Goal: Navigation & Orientation: Find specific page/section

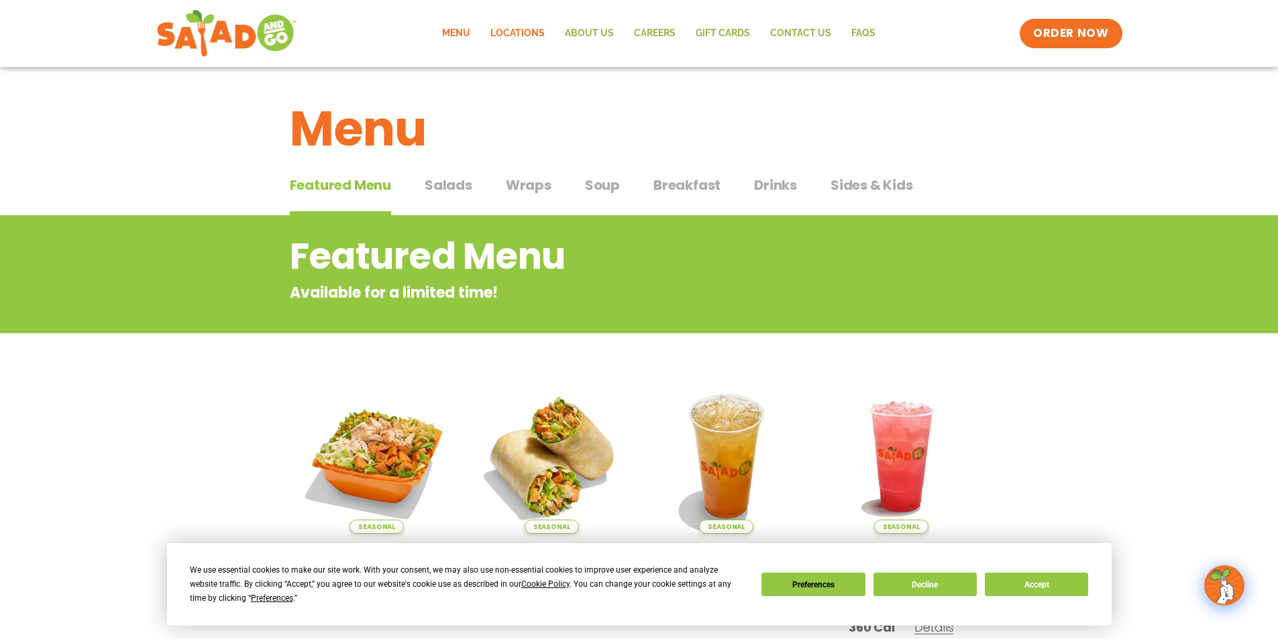
click at [507, 35] on link "Locations" at bounding box center [517, 33] width 74 height 31
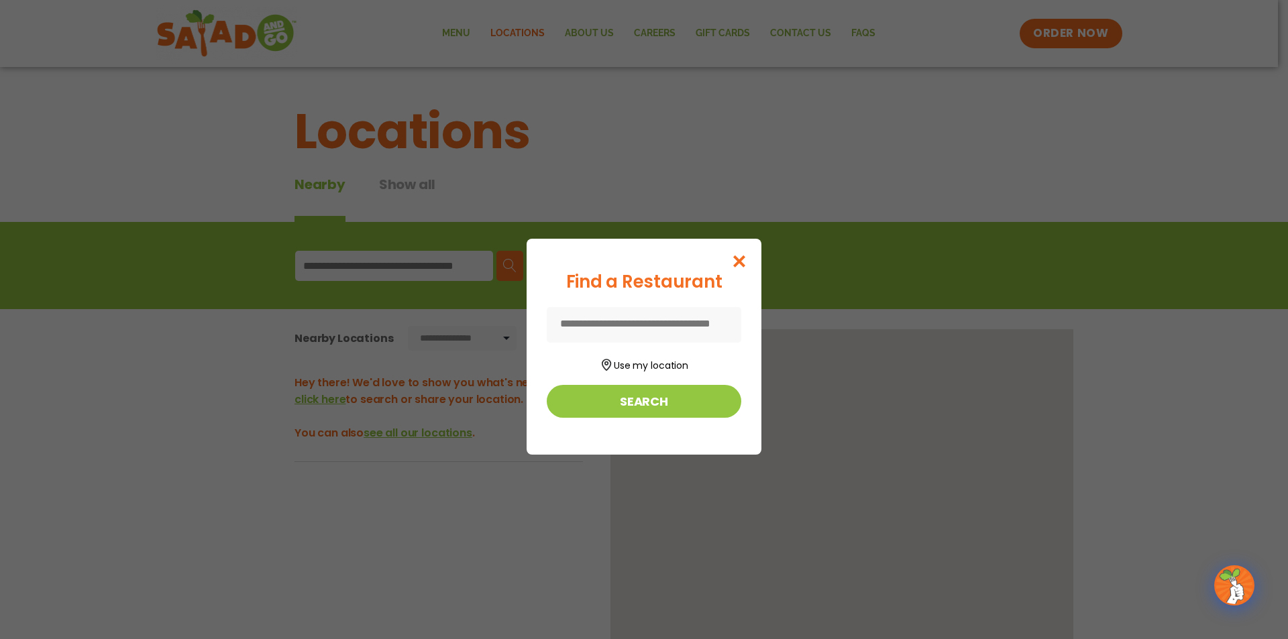
click at [337, 259] on div "Find a Restaurant Use my location Search" at bounding box center [644, 319] width 1288 height 639
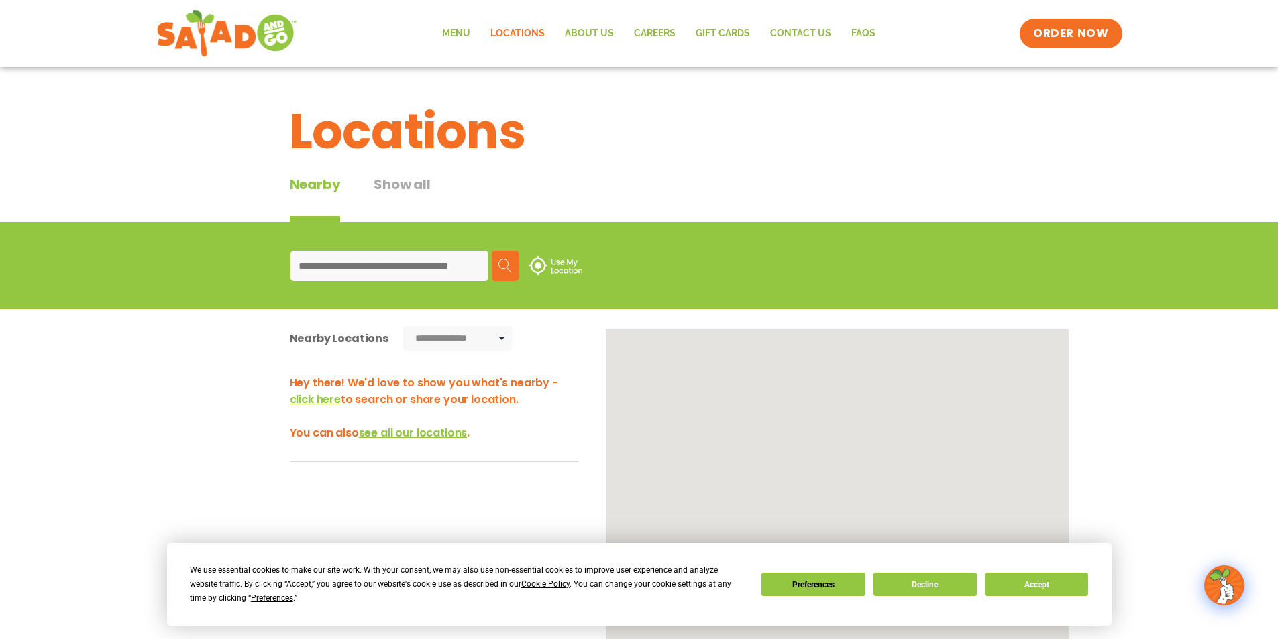
click at [324, 265] on input at bounding box center [389, 266] width 198 height 30
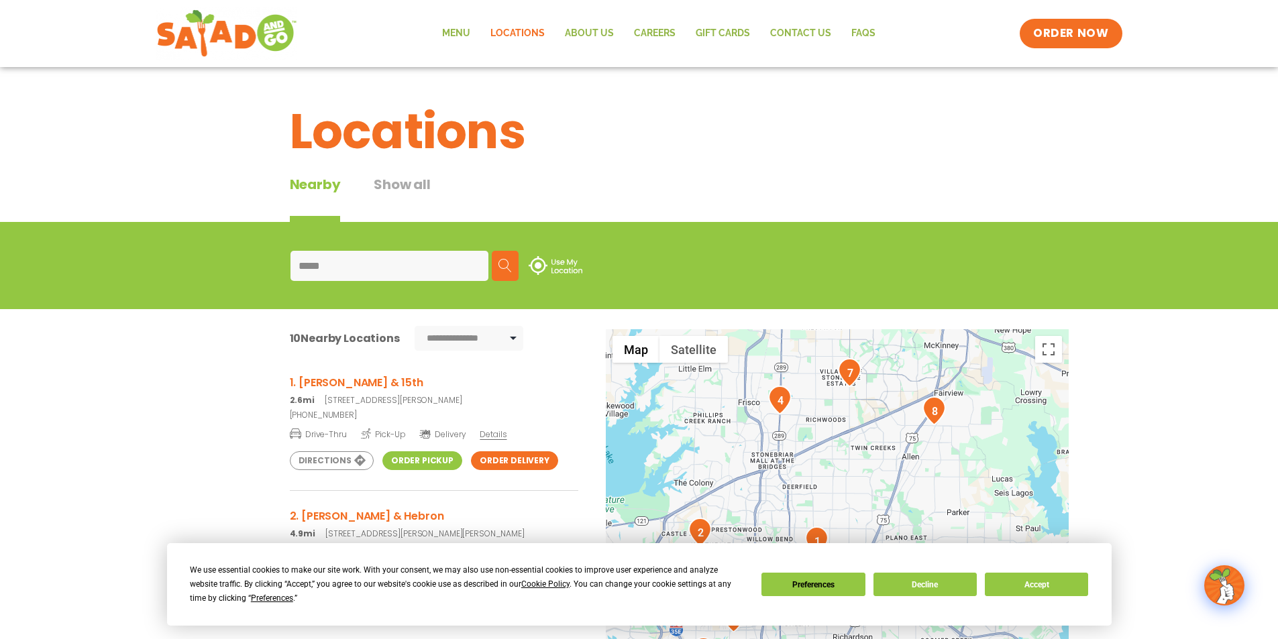
type input "*****"
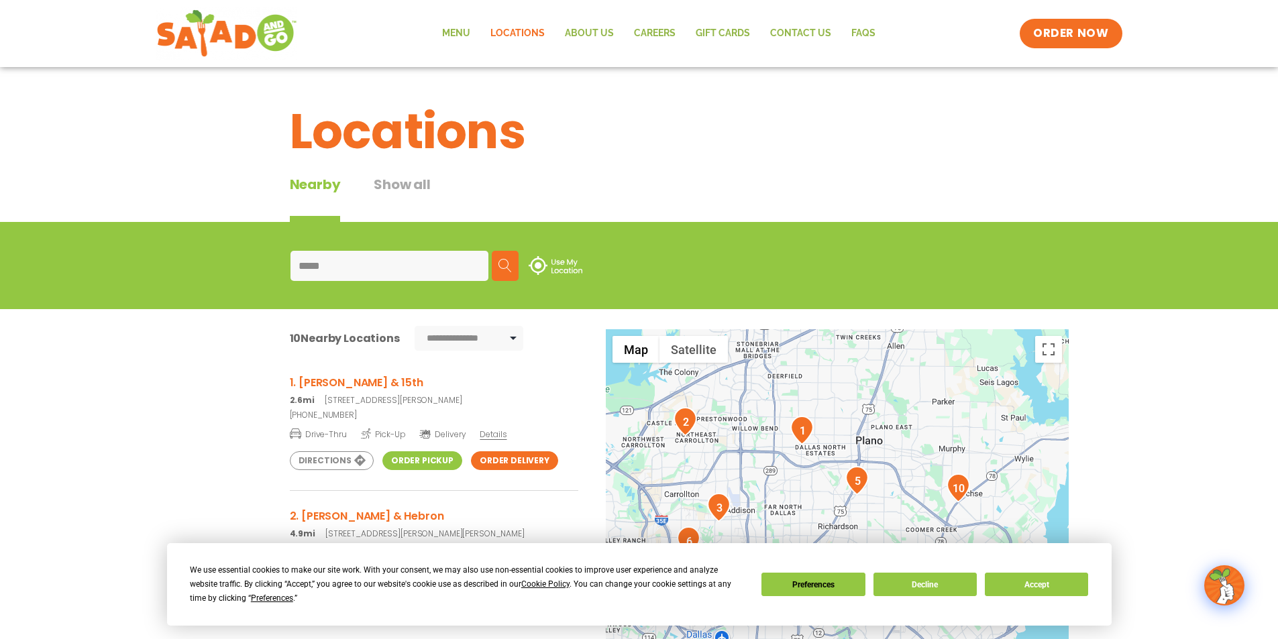
drag, startPoint x: 817, startPoint y: 478, endPoint x: 803, endPoint y: 372, distance: 106.9
click at [803, 372] on div at bounding box center [837, 551] width 463 height 444
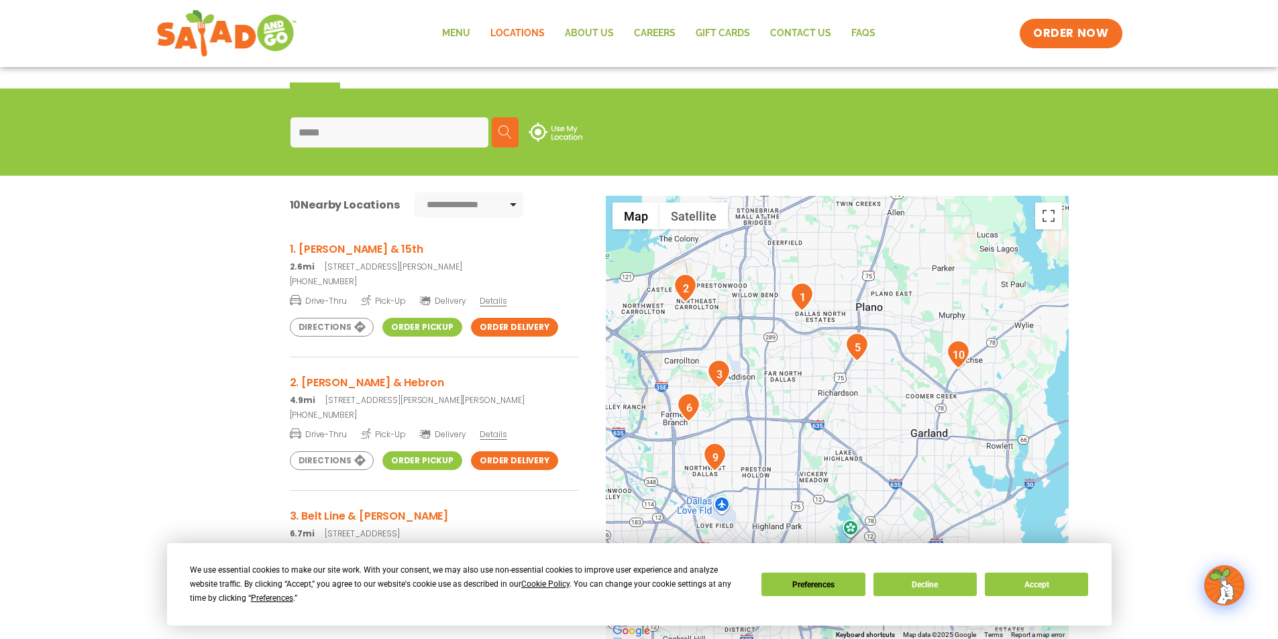
scroll to position [164, 0]
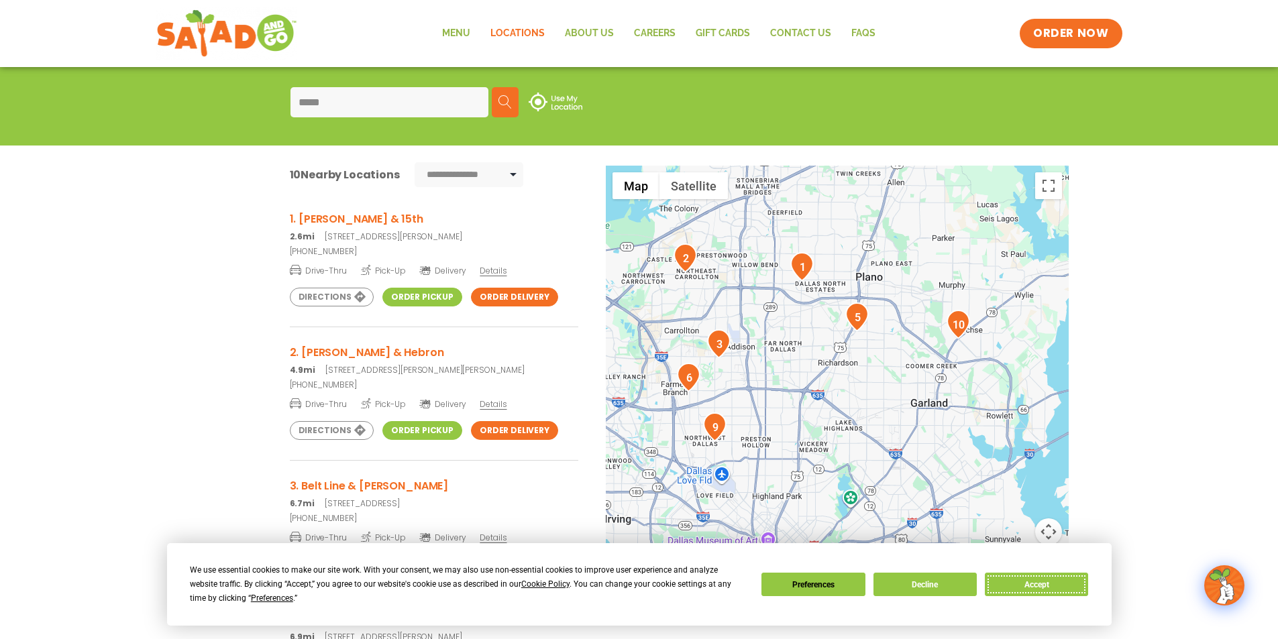
click at [1025, 582] on button "Accept" at bounding box center [1036, 584] width 103 height 23
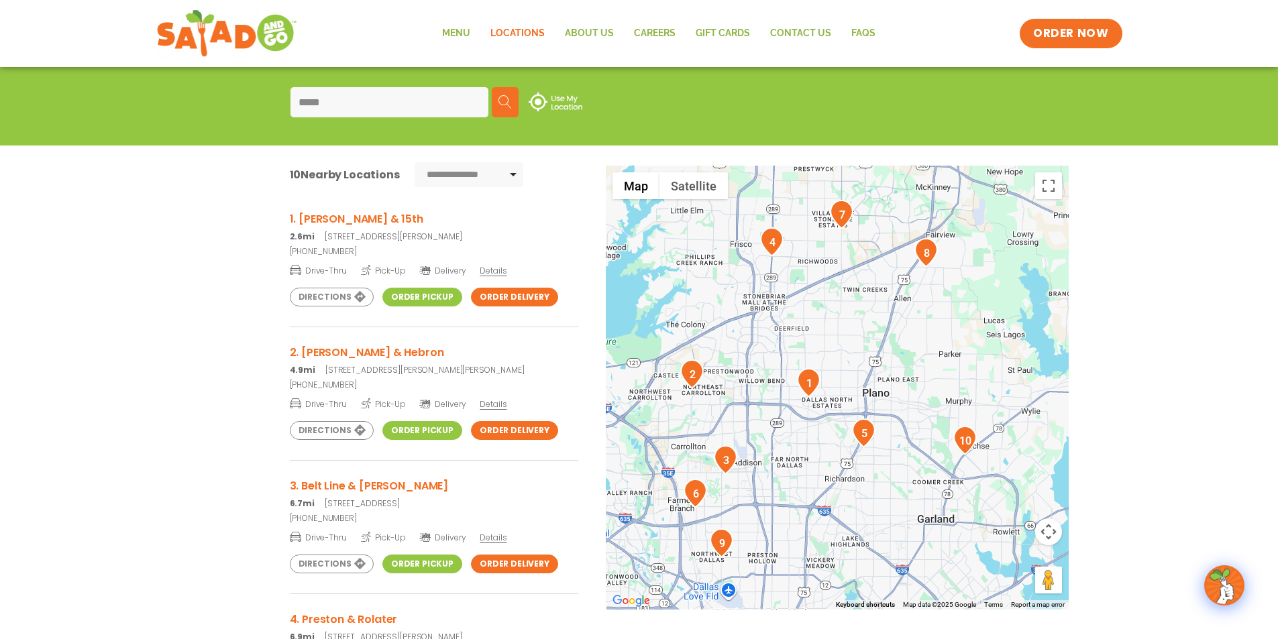
drag, startPoint x: 729, startPoint y: 292, endPoint x: 736, endPoint y: 411, distance: 118.9
click at [736, 411] on div at bounding box center [837, 388] width 463 height 444
click at [692, 379] on img "2" at bounding box center [691, 374] width 23 height 29
